Goal: Task Accomplishment & Management: Use online tool/utility

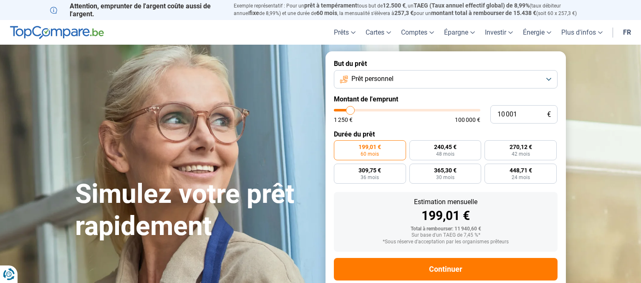
click at [400, 109] on div "10 001 € 1 250 € 100 000 €" at bounding box center [446, 114] width 224 height 18
type input "10 750"
type input "10750"
type input "12 000"
type input "12000"
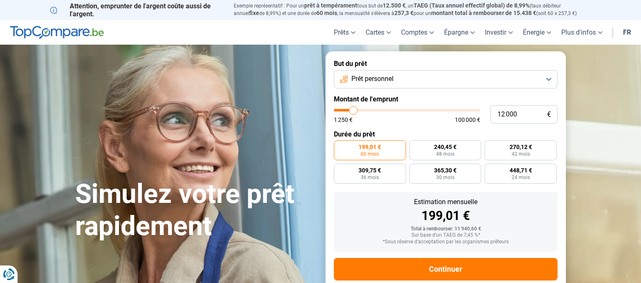
type input "13 250"
type input "13250"
type input "14 500"
type input "14500"
type input "16 250"
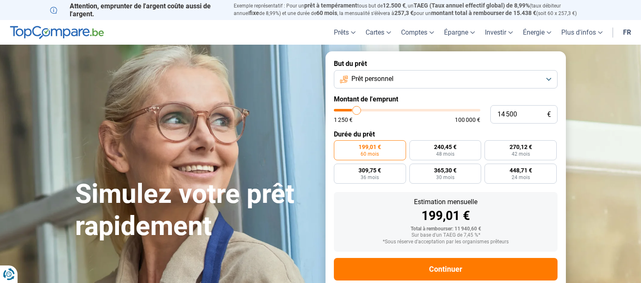
type input "16250"
type input "16 750"
type input "16750"
type input "17 750"
type input "17750"
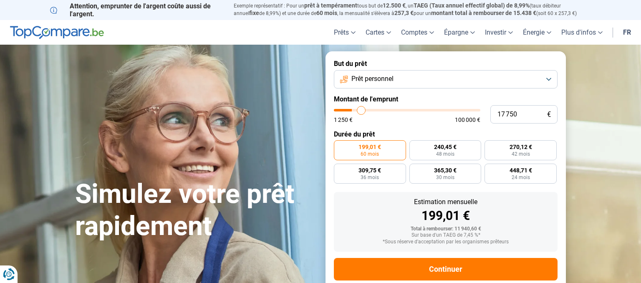
type input "18 500"
type input "18500"
type input "19 500"
type input "19500"
type input "20 500"
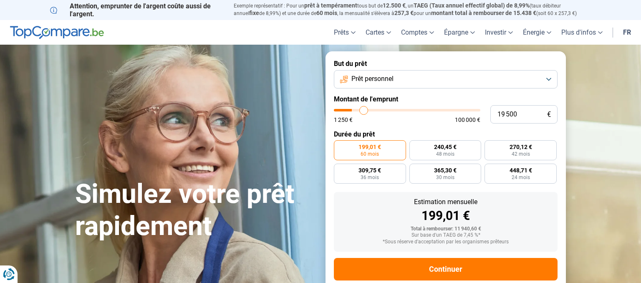
type input "20500"
type input "21 500"
type input "21500"
type input "22 500"
type input "22500"
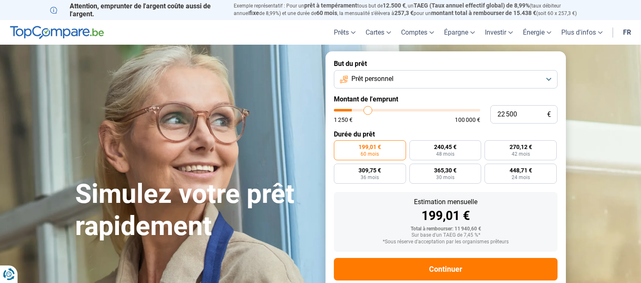
type input "24 250"
type input "24250"
type input "28 500"
type input "28500"
type input "31 250"
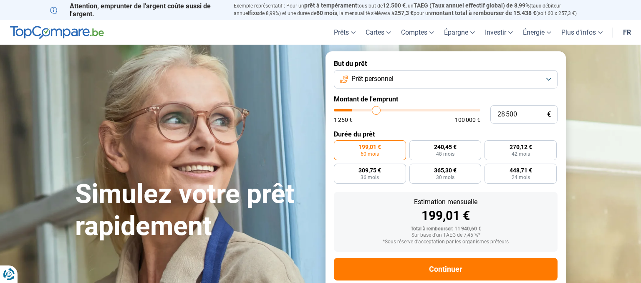
type input "31250"
type input "32 750"
type input "32750"
type input "35 000"
type input "35000"
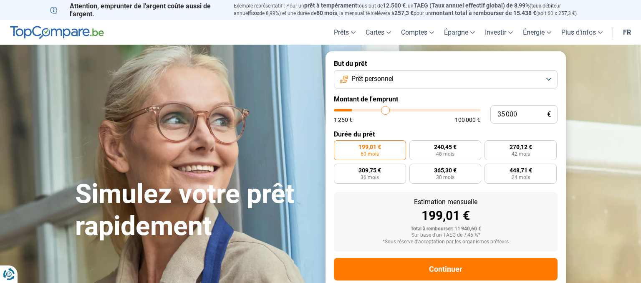
type input "36 250"
type input "36250"
type input "38 500"
type input "38500"
type input "42 000"
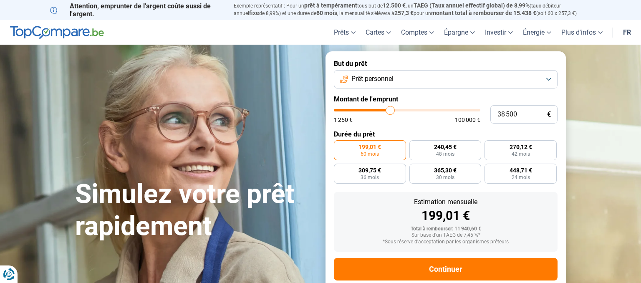
type input "42000"
type input "44 250"
type input "44250"
type input "45 750"
type input "45750"
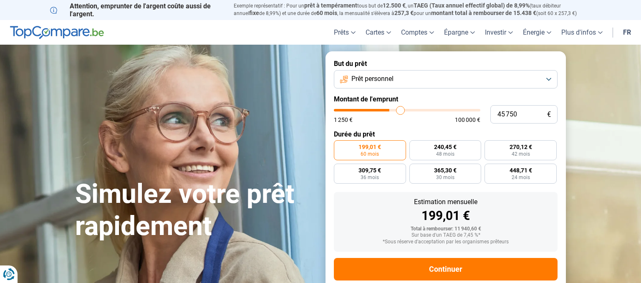
type input "46 750"
type input "46750"
type input "47 750"
type input "47750"
type input "48 750"
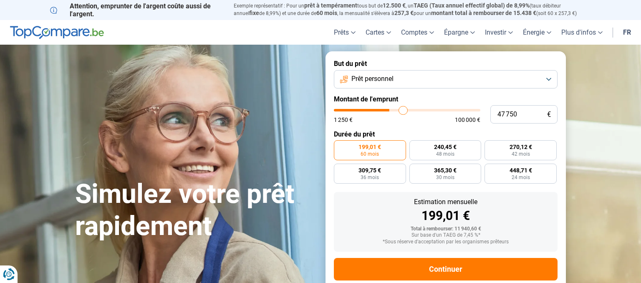
type input "48750"
type input "50 250"
type input "50250"
type input "50 500"
type input "50500"
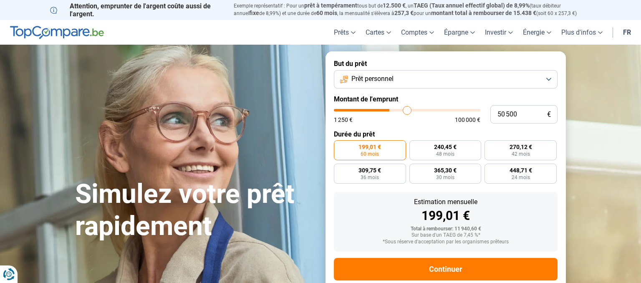
type input "51 000"
type input "51000"
type input "52 000"
type input "52000"
type input "53 000"
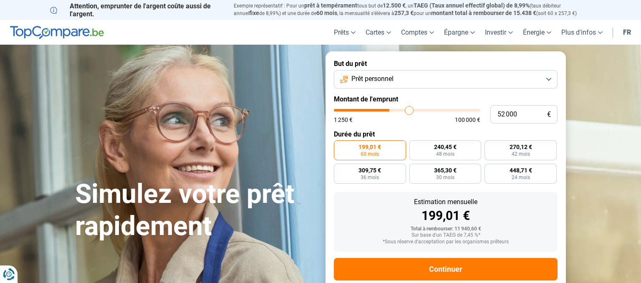
type input "53000"
type input "53 750"
type input "53750"
type input "54 750"
type input "54750"
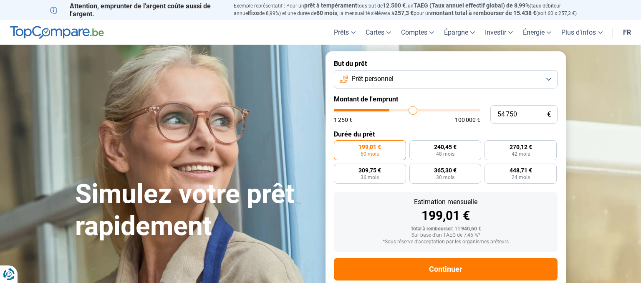
type input "55 750"
type input "55750"
type input "56 750"
type input "56750"
type input "57 000"
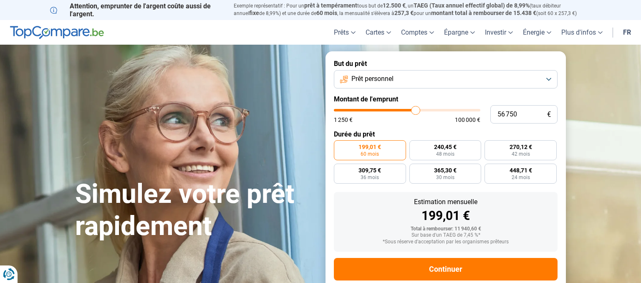
type input "57000"
type input "57 250"
type input "57250"
type input "57 000"
type input "57000"
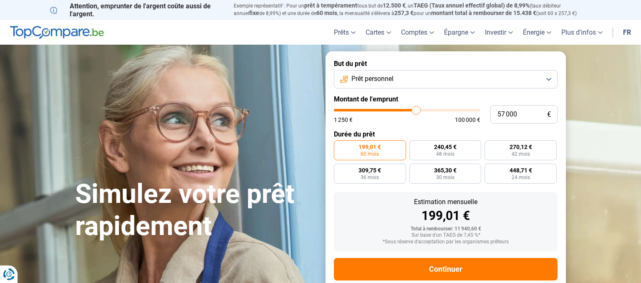
type input "56 750"
type input "56750"
type input "56 250"
type input "56250"
type input "55 750"
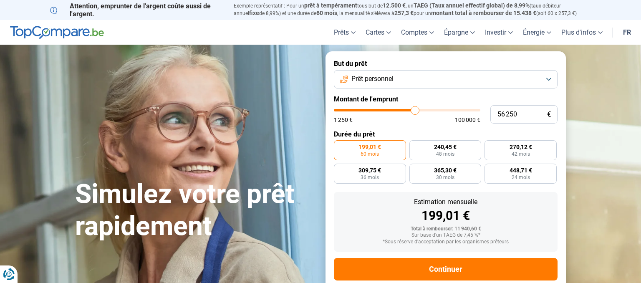
type input "55750"
type input "55 250"
type input "55250"
type input "54 750"
type input "54750"
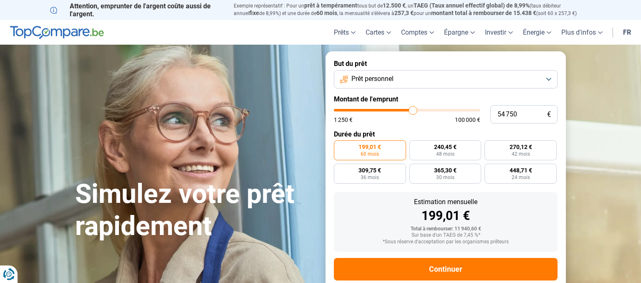
type input "54 500"
drag, startPoint x: 352, startPoint y: 111, endPoint x: 413, endPoint y: 111, distance: 60.9
type input "54500"
click at [413, 111] on input "range" at bounding box center [407, 110] width 146 height 3
radio input "false"
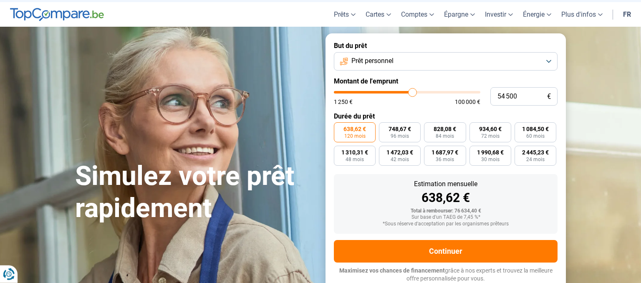
scroll to position [18, 0]
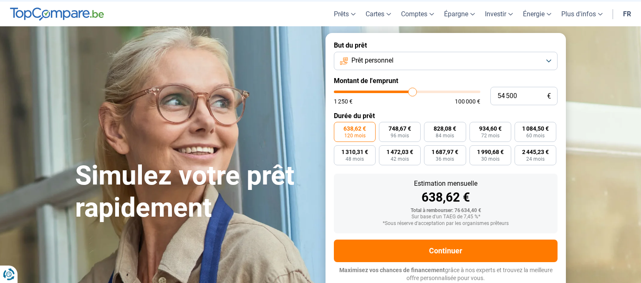
type input "48 000"
type input "48000"
click at [404, 91] on input "range" at bounding box center [407, 92] width 146 height 3
drag, startPoint x: 505, startPoint y: 96, endPoint x: 497, endPoint y: 96, distance: 7.5
click at [497, 96] on input "48 000" at bounding box center [523, 96] width 67 height 18
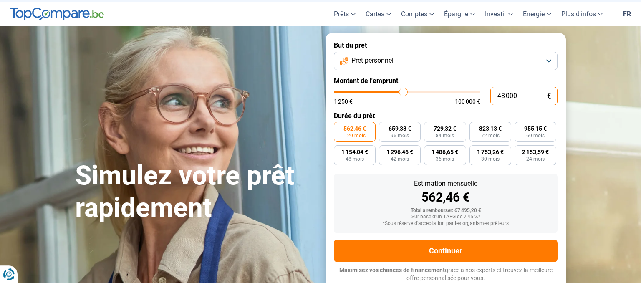
type input "5 000"
type input "5000"
type input "53 000"
type input "53000"
type input "53 000"
